Goal: Navigation & Orientation: Find specific page/section

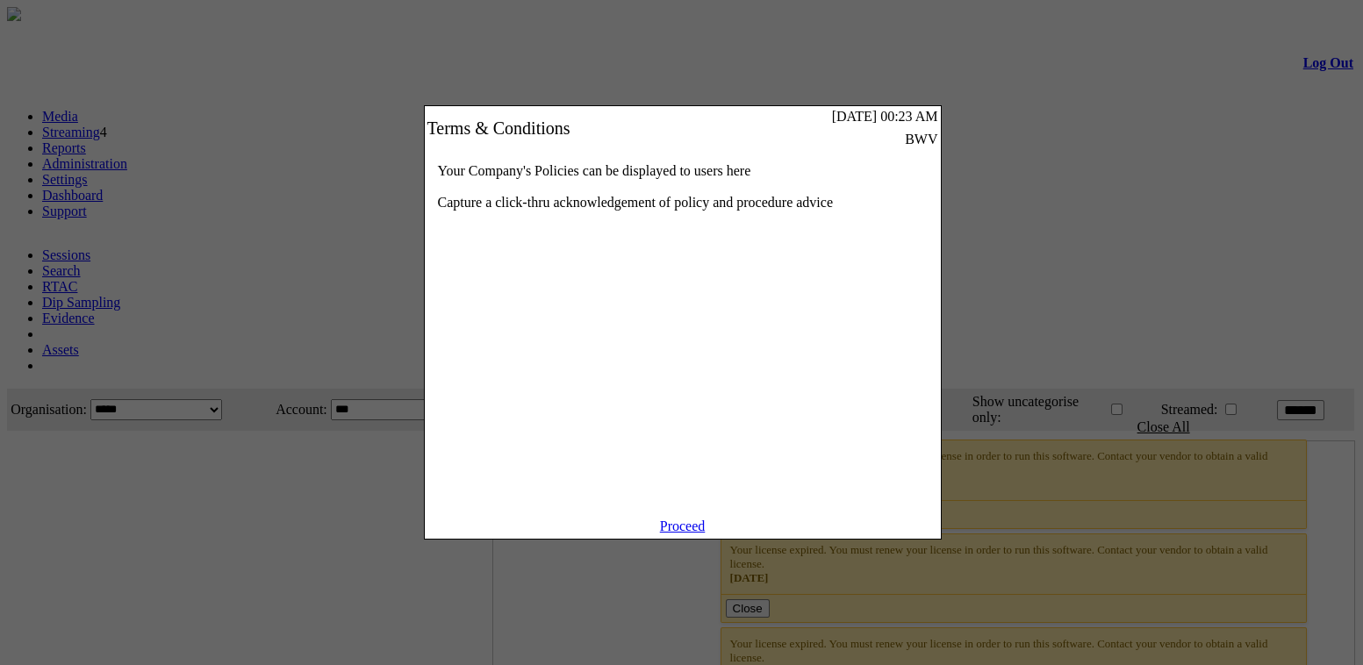
click at [695, 534] on link "Proceed" at bounding box center [683, 526] width 46 height 15
